Goal: Entertainment & Leisure: Browse casually

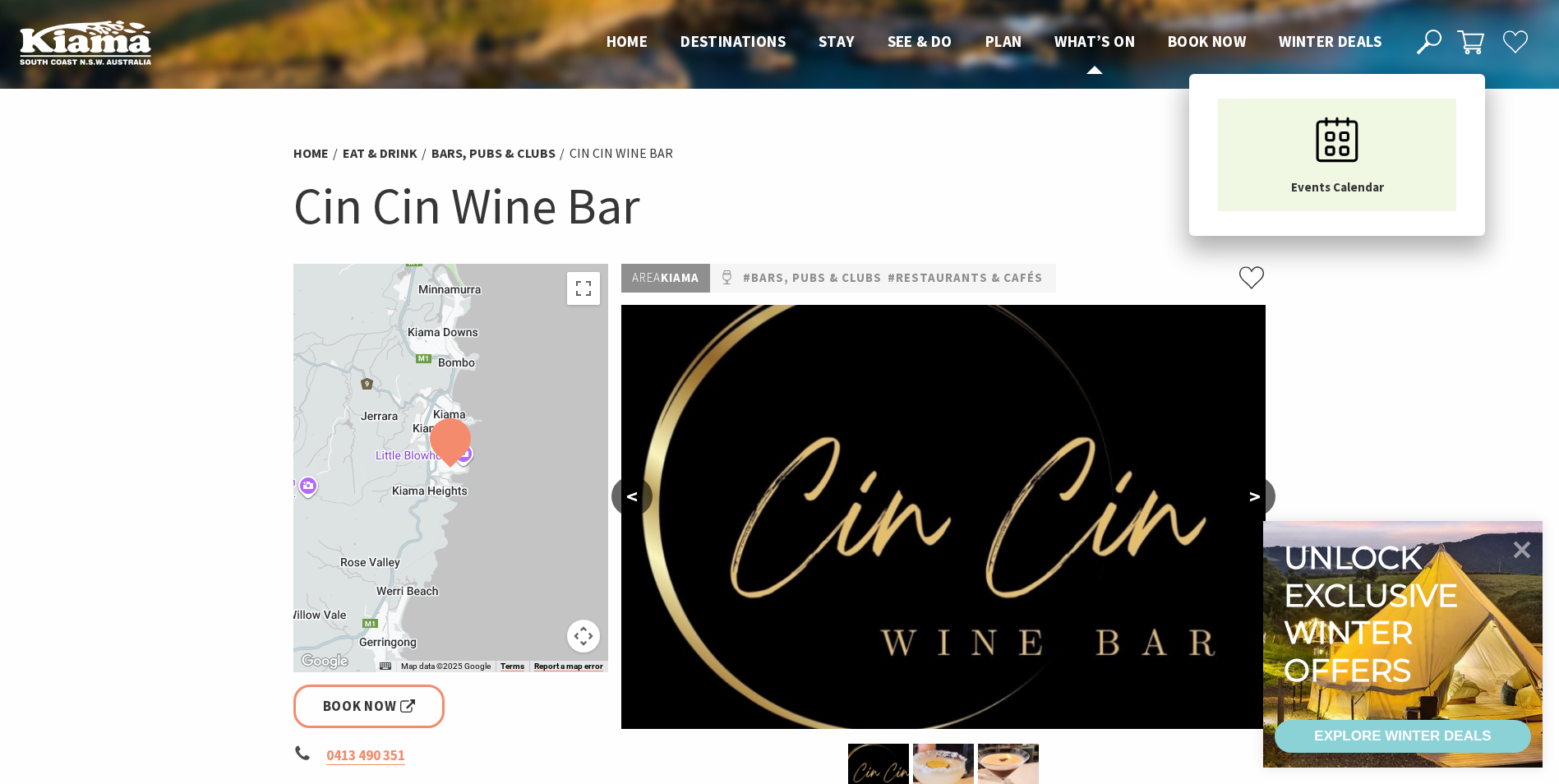
click at [1081, 42] on span "What’s On" at bounding box center [1094, 41] width 80 height 20
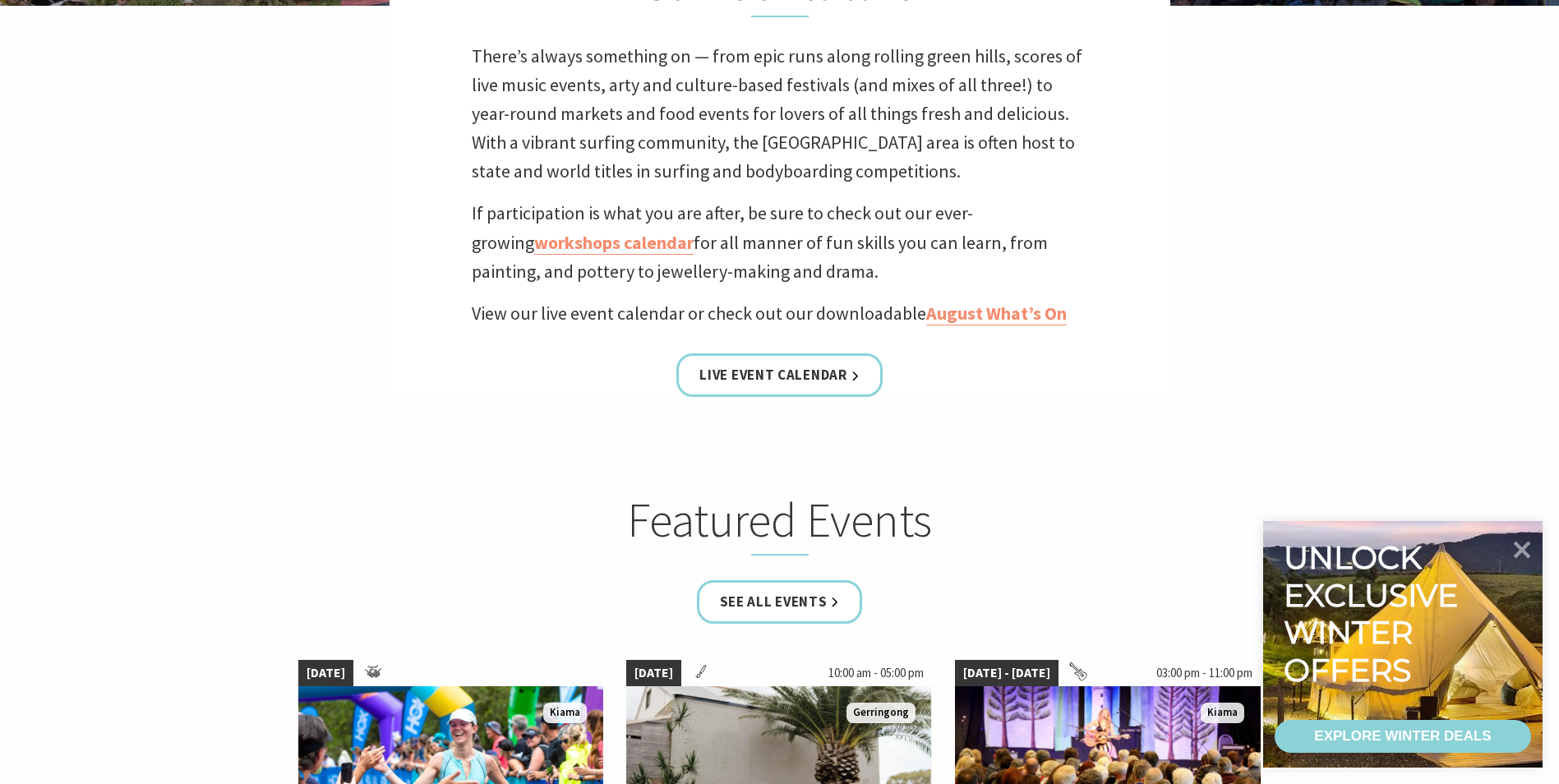
scroll to position [575, 0]
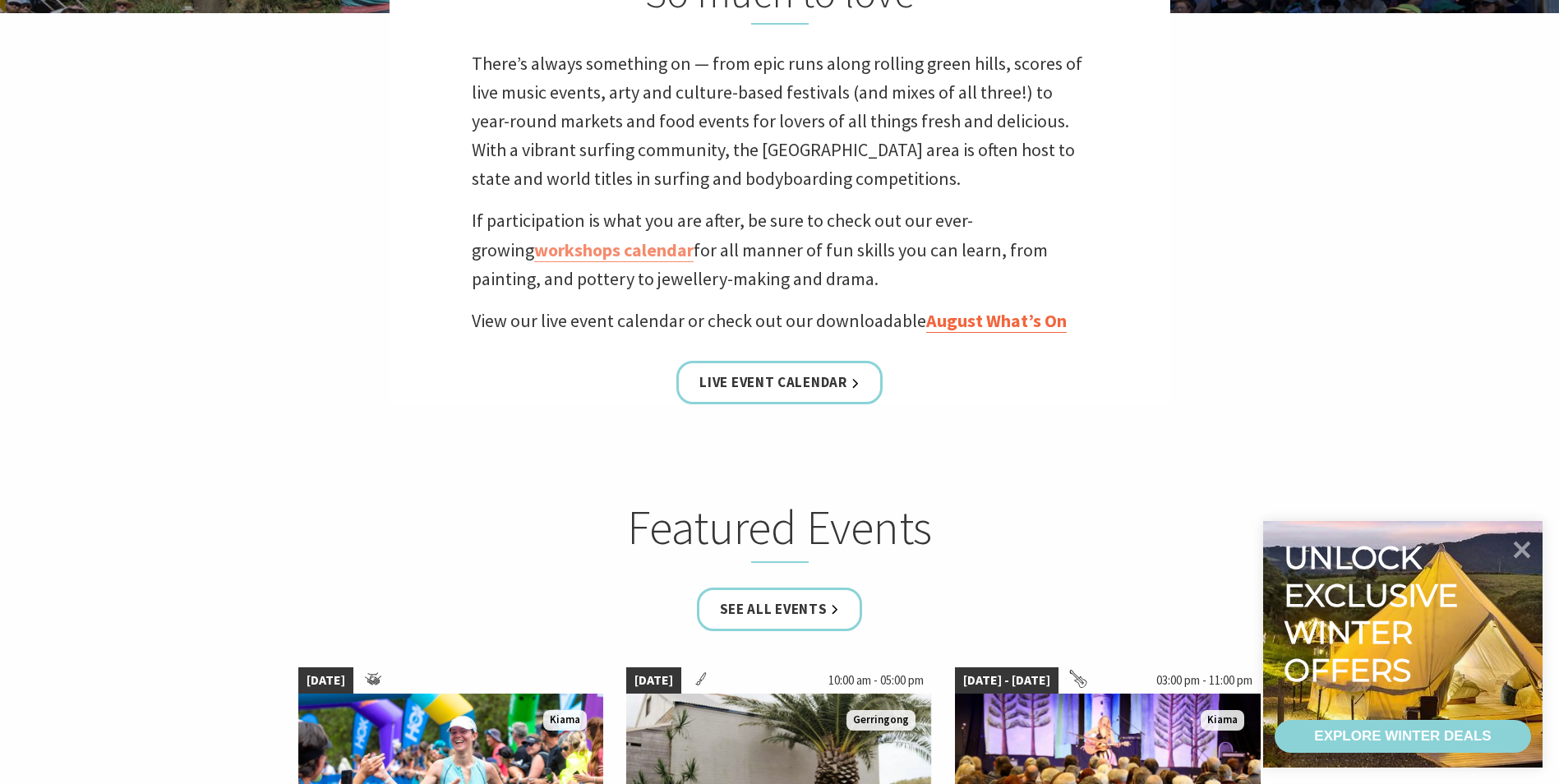
click at [1006, 314] on link "August What’s On" at bounding box center [997, 321] width 141 height 24
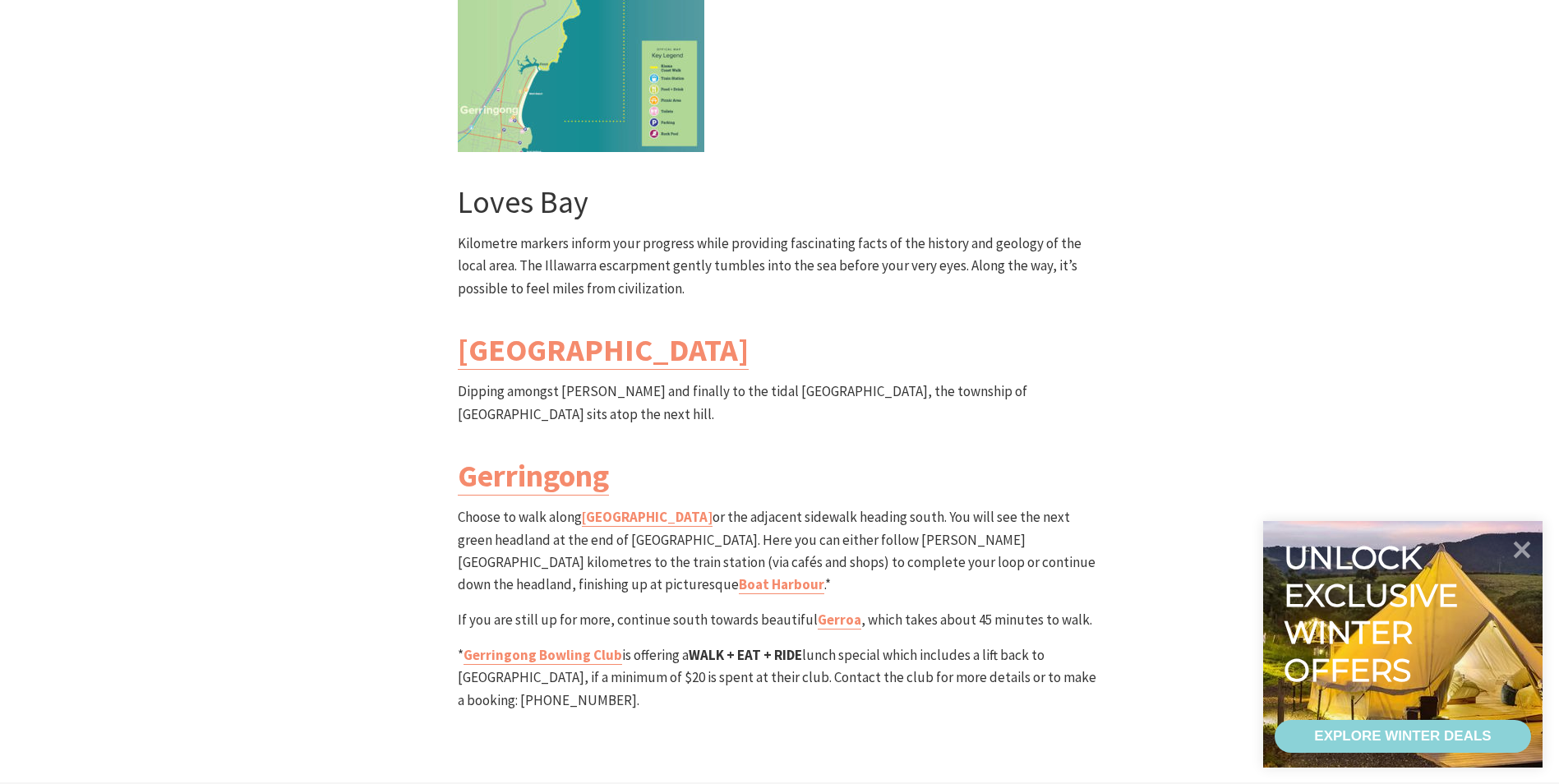
scroll to position [4684, 0]
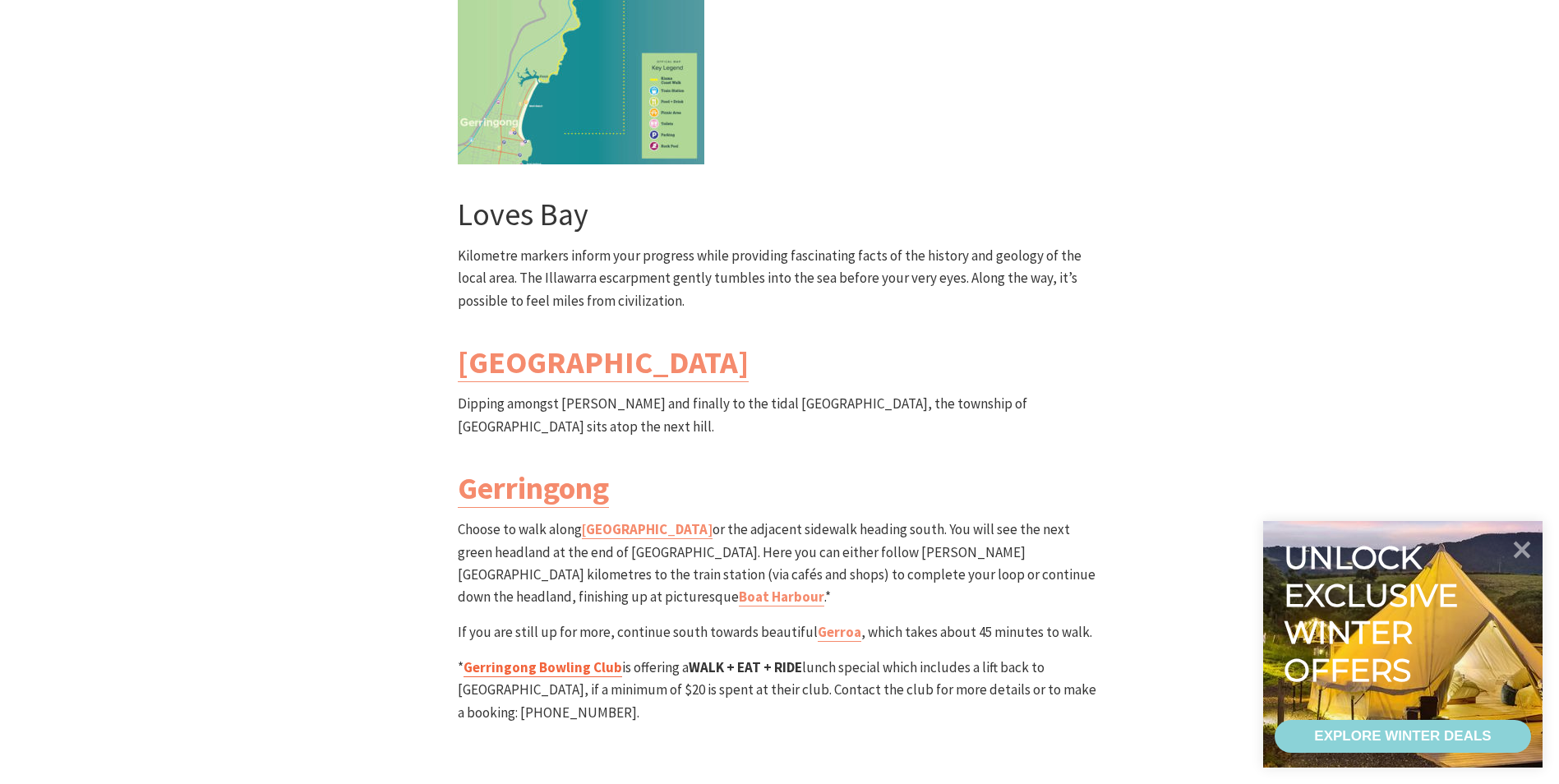
click at [553, 658] on link "Gerringong Bowling Club" at bounding box center [543, 667] width 159 height 19
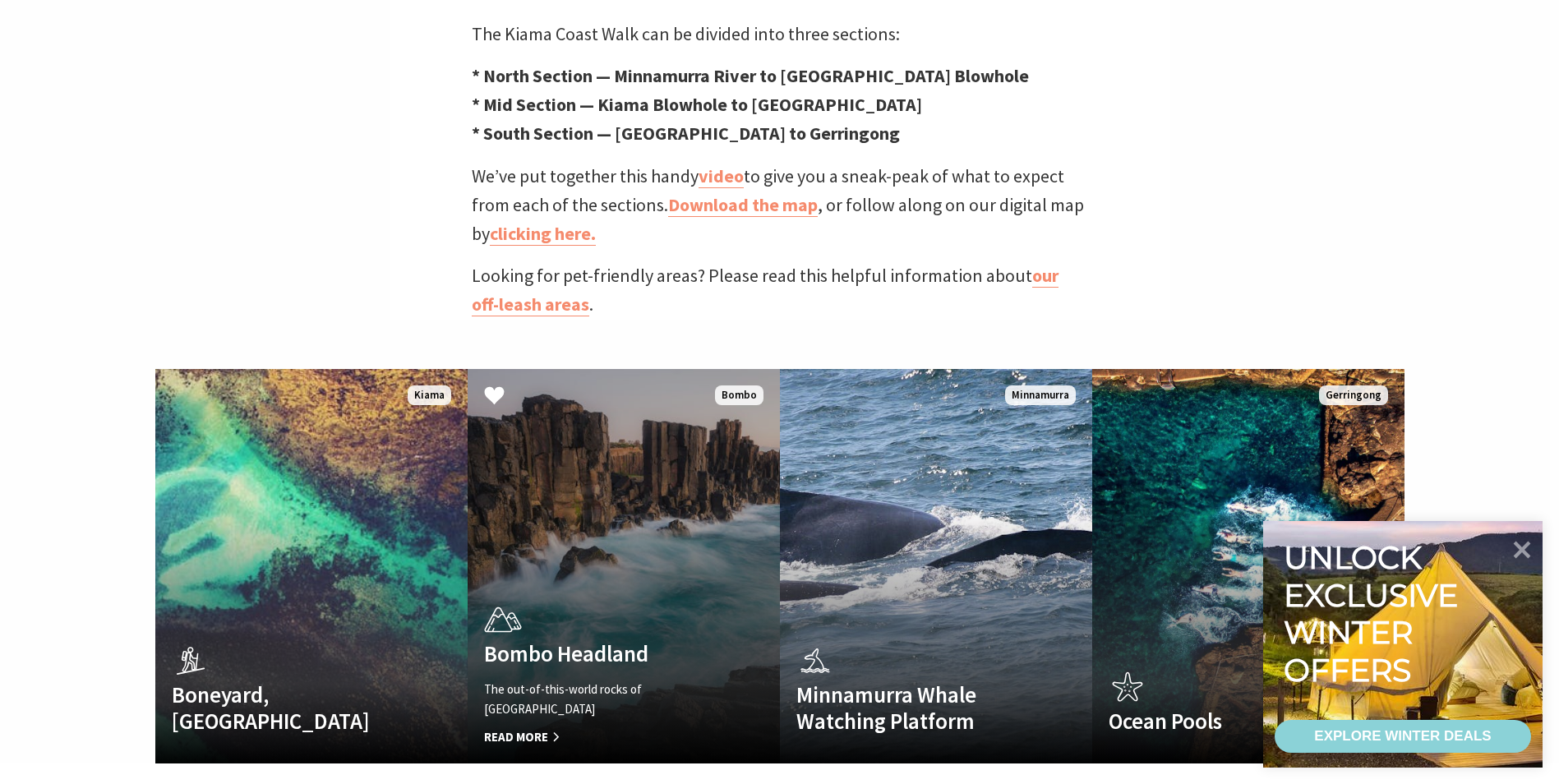
scroll to position [493, 0]
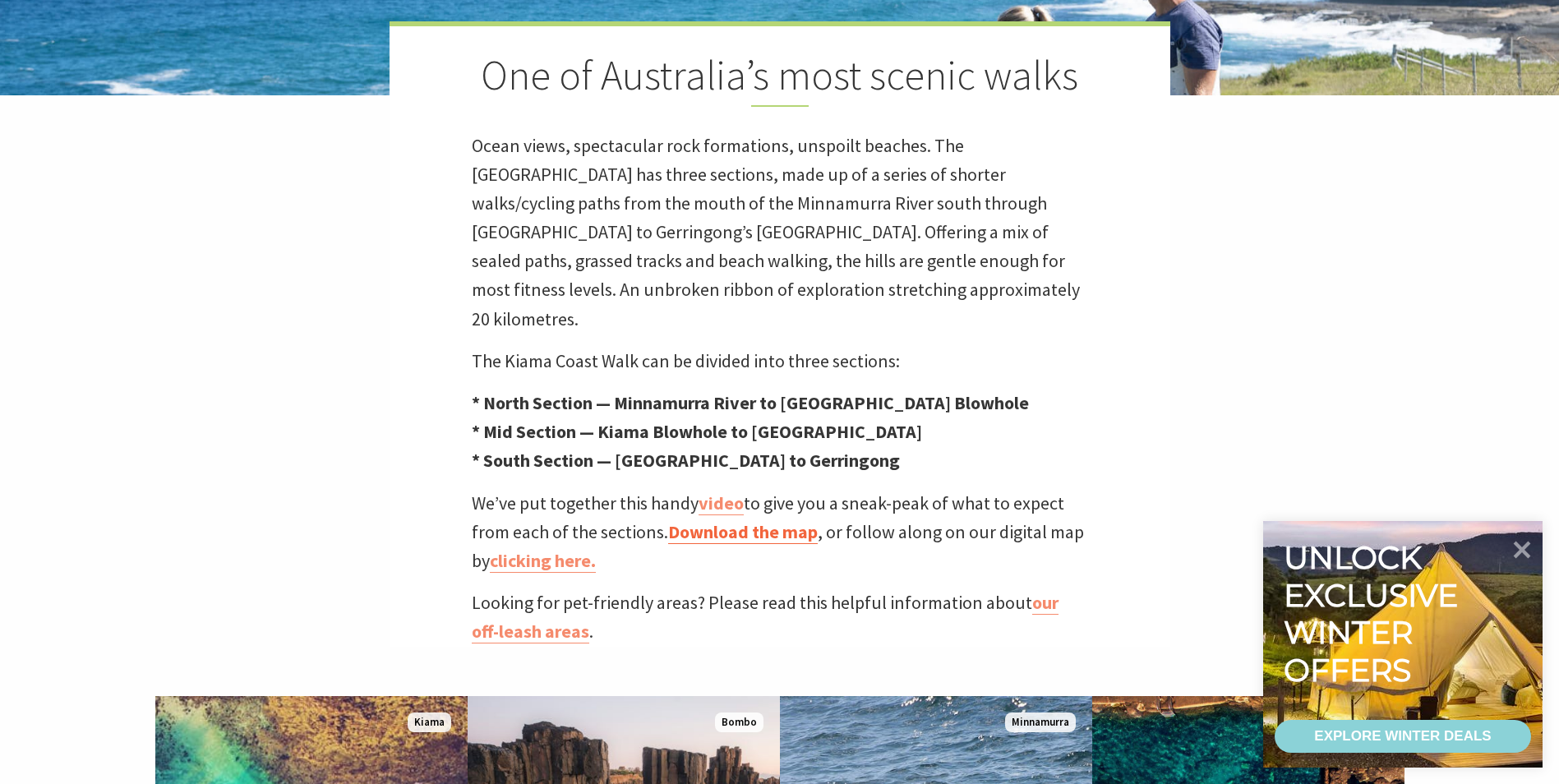
click at [741, 520] on link "Download the map" at bounding box center [743, 532] width 149 height 24
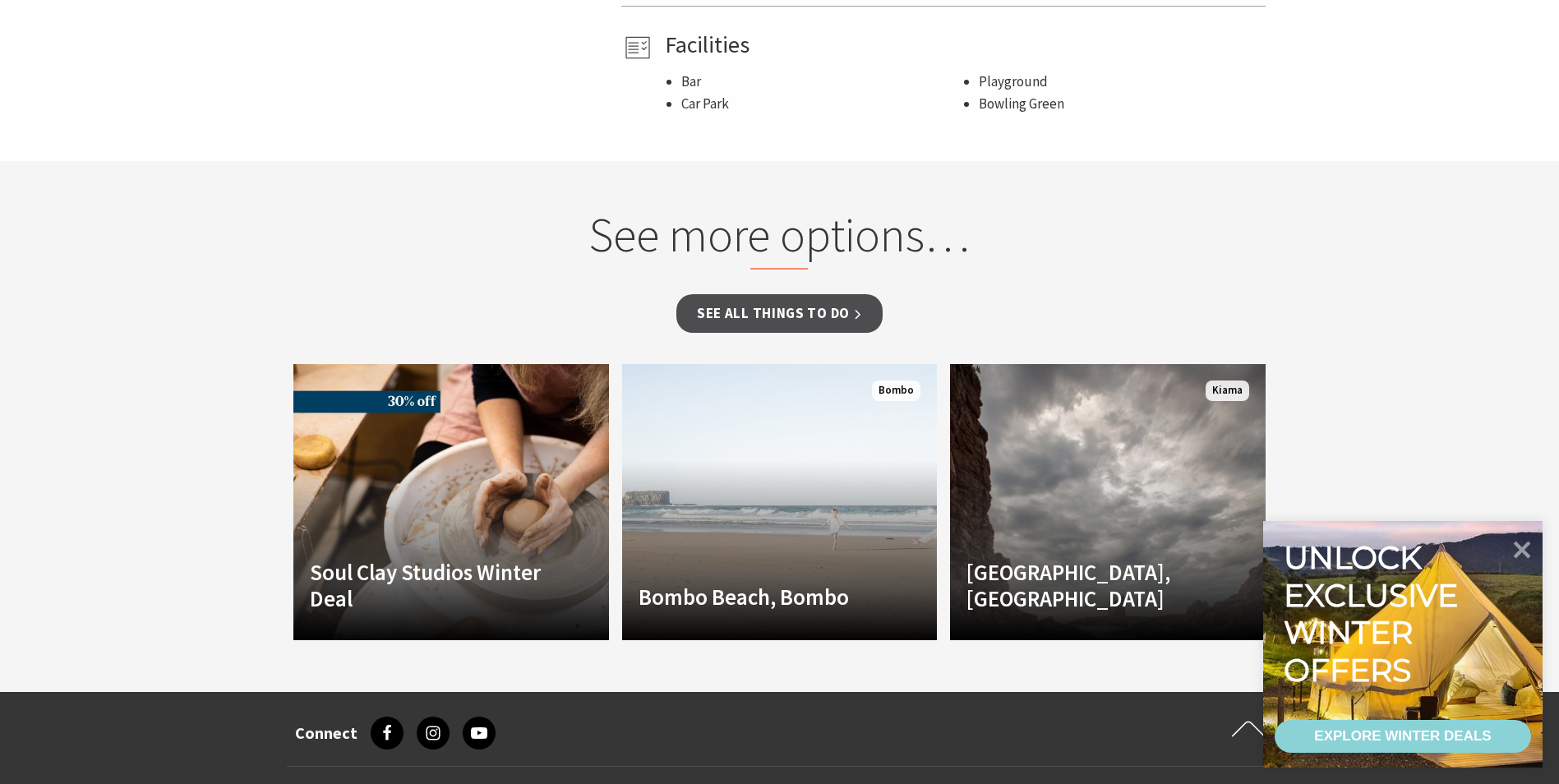
scroll to position [1150, 0]
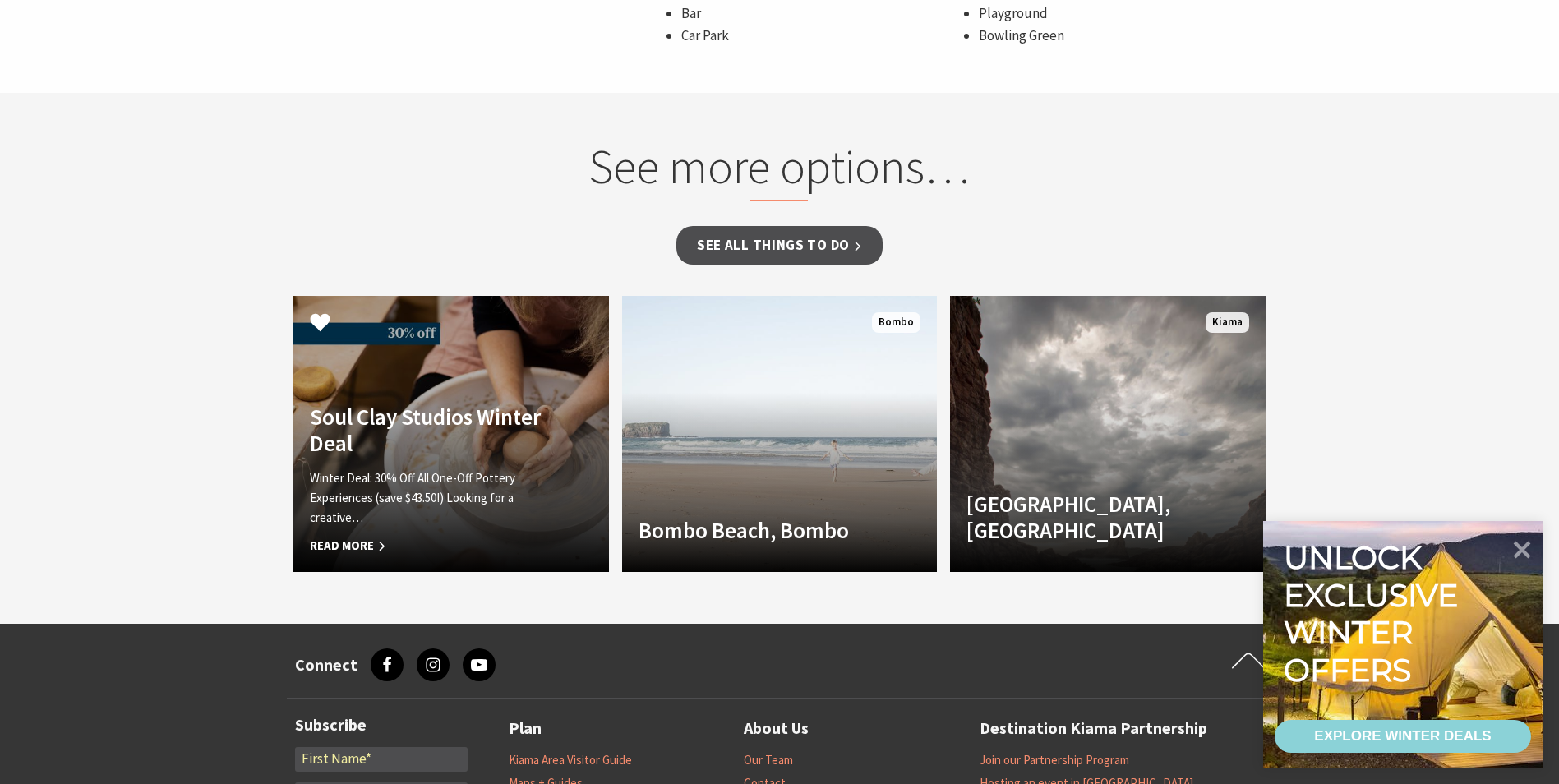
click at [388, 468] on p "Winter Deal: 30% Off All One-Off Pottery Experiences (save $43.50!) Looking for…" at bounding box center [428, 497] width 235 height 60
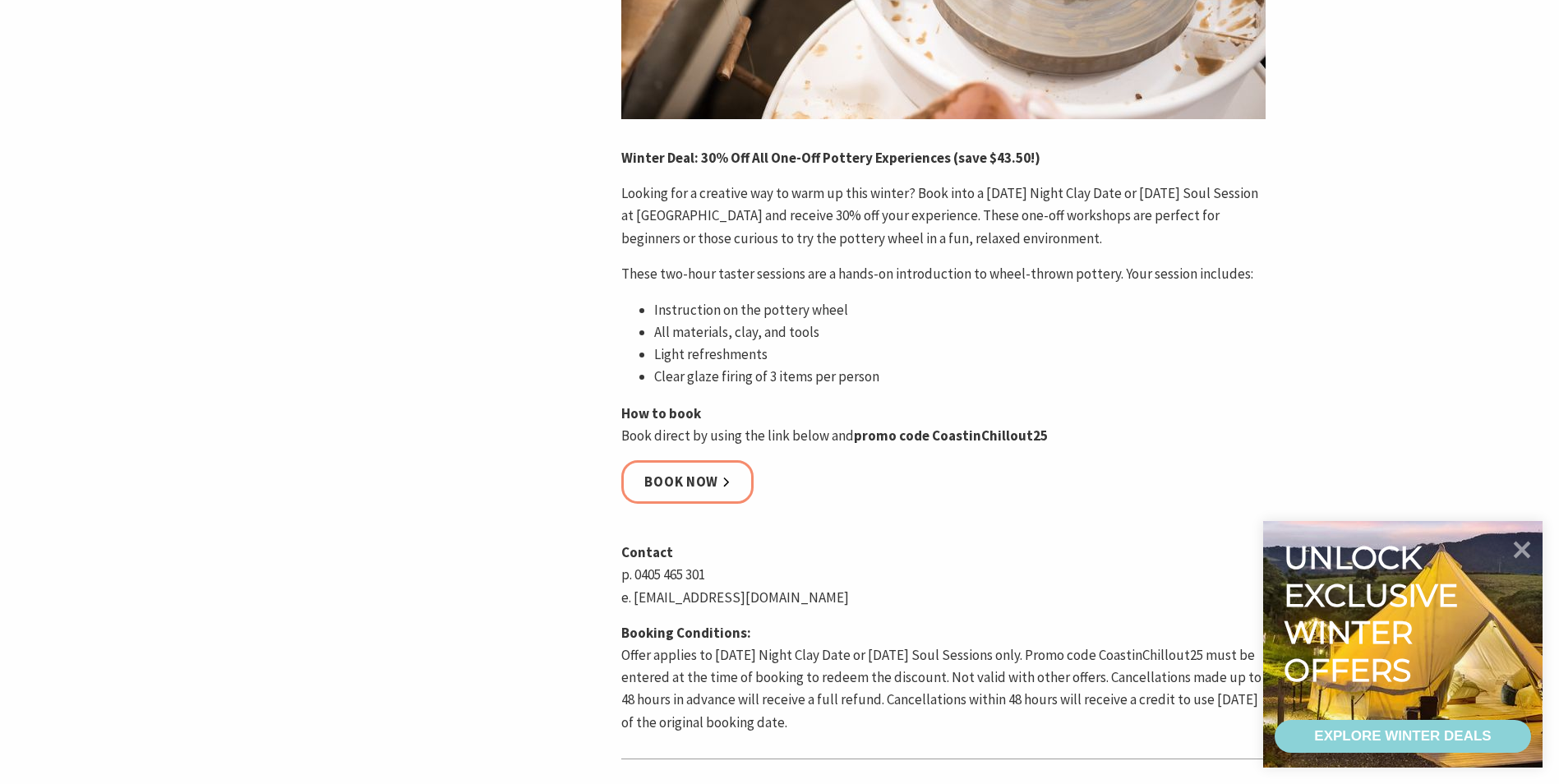
scroll to position [657, 0]
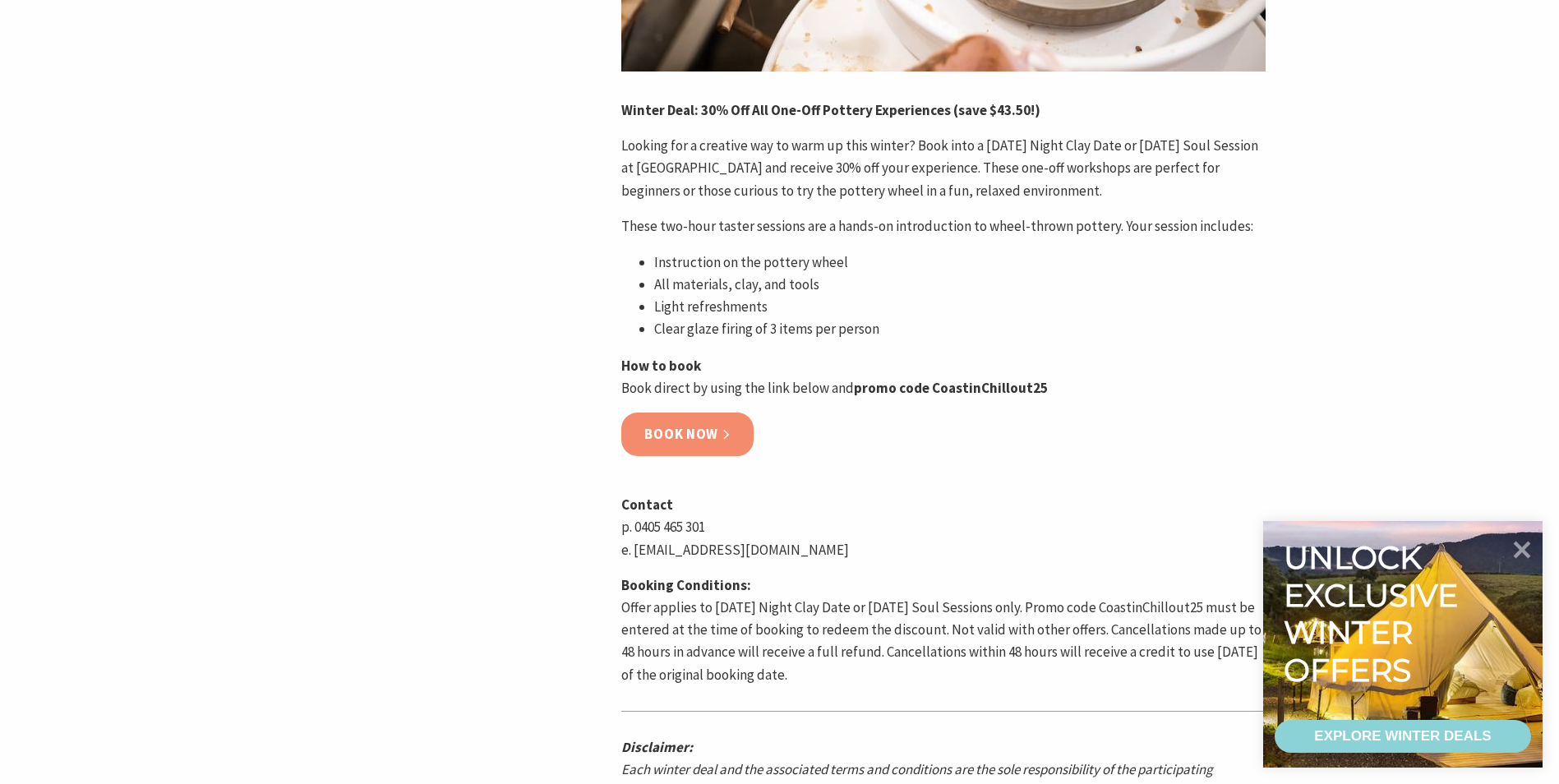
click at [678, 436] on link "Book now" at bounding box center [687, 434] width 132 height 43
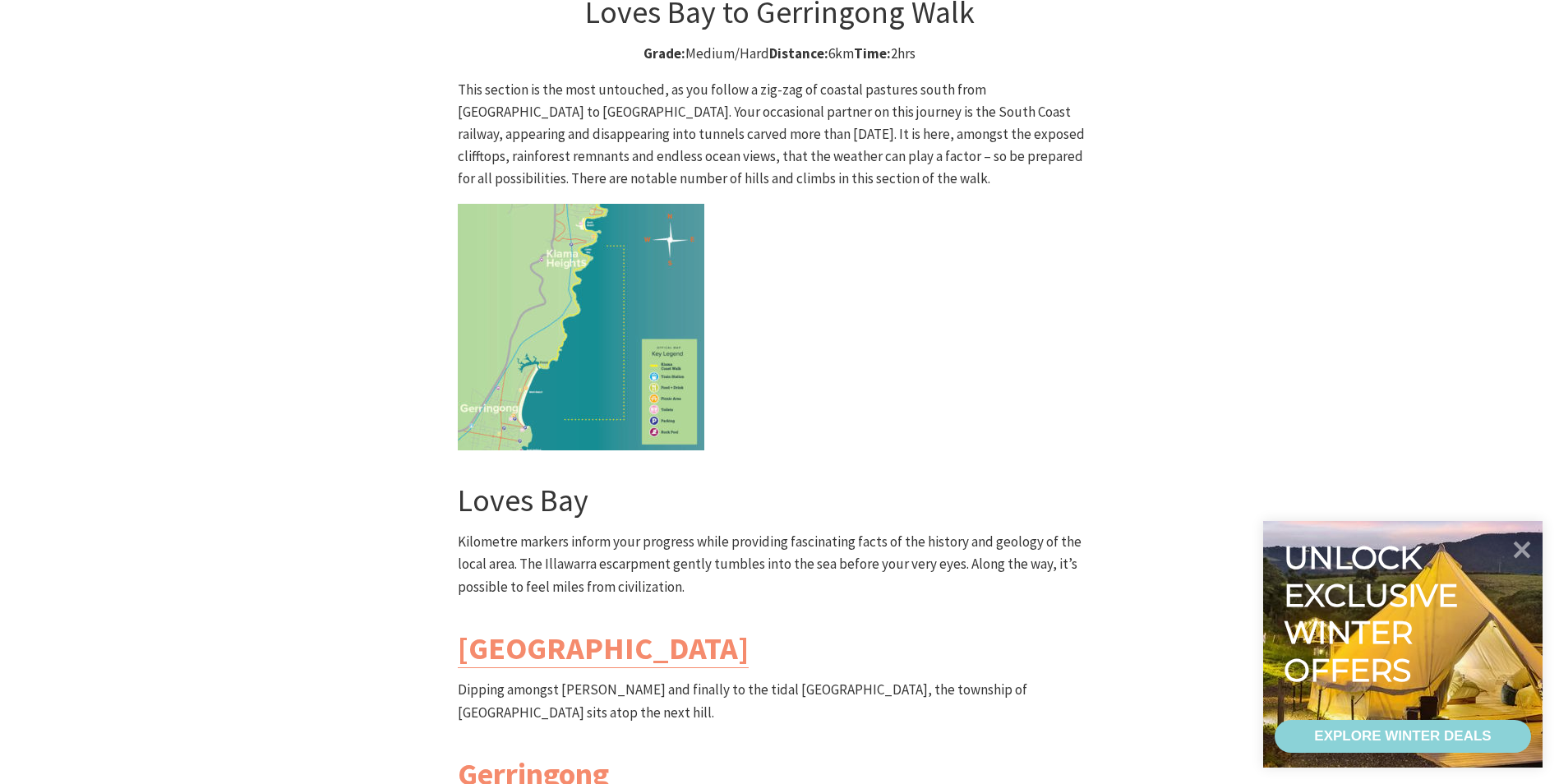
scroll to position [4519, 0]
